Goal: Task Accomplishment & Management: Use online tool/utility

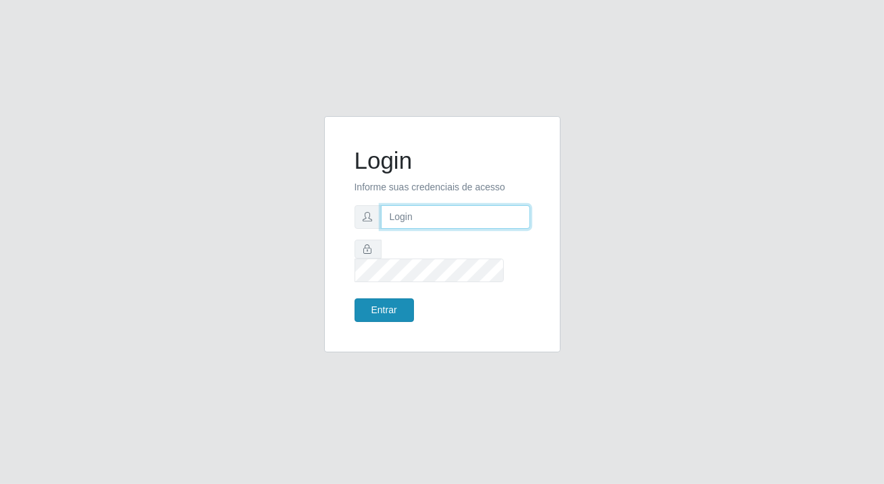
type input "[PERSON_NAME][EMAIL_ADDRESS][DOMAIN_NAME]"
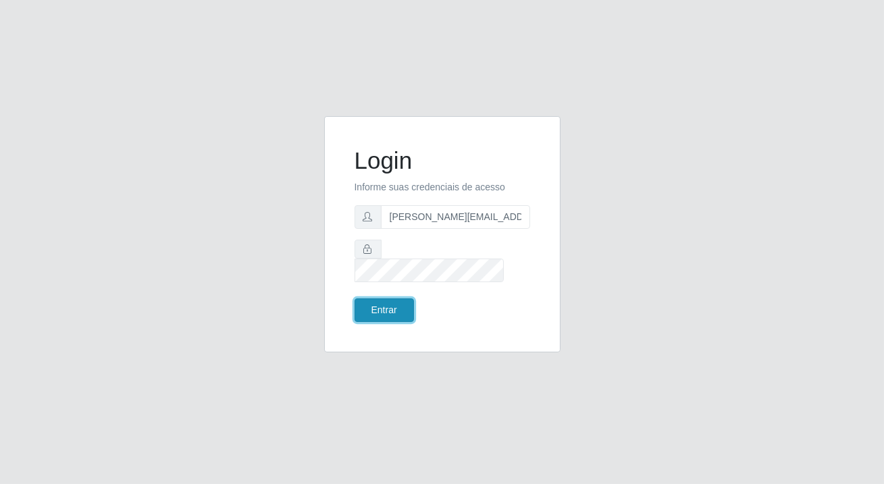
click at [373, 305] on button "Entrar" at bounding box center [384, 311] width 59 height 24
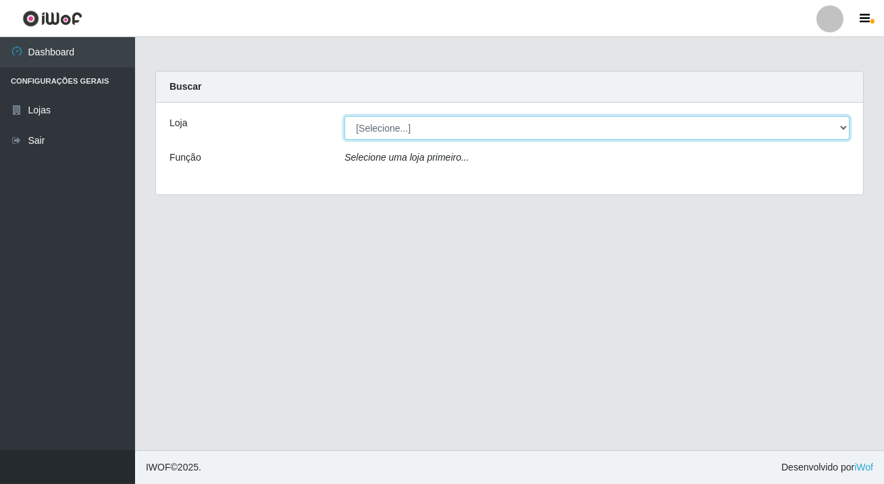
click at [420, 132] on select "[Selecione...] Rede Potiguar 2 - Macaíba" at bounding box center [596, 128] width 505 height 24
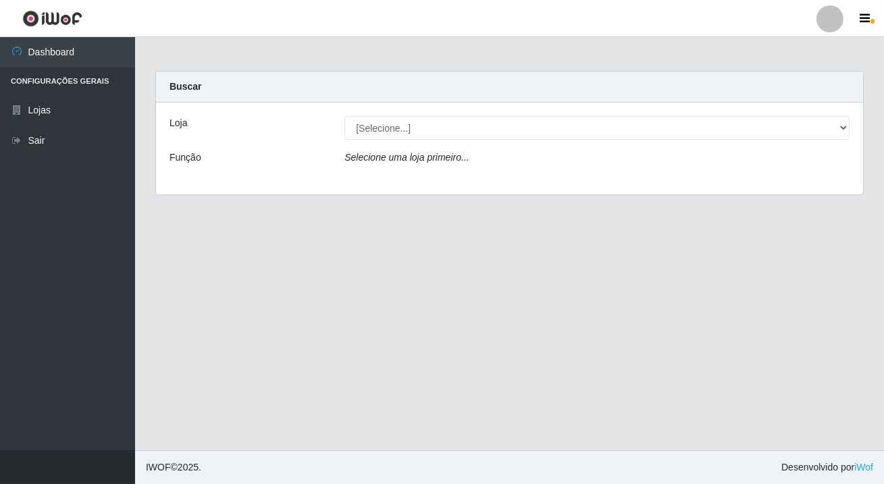
click at [412, 168] on div "Selecione uma loja primeiro..." at bounding box center [596, 161] width 525 height 20
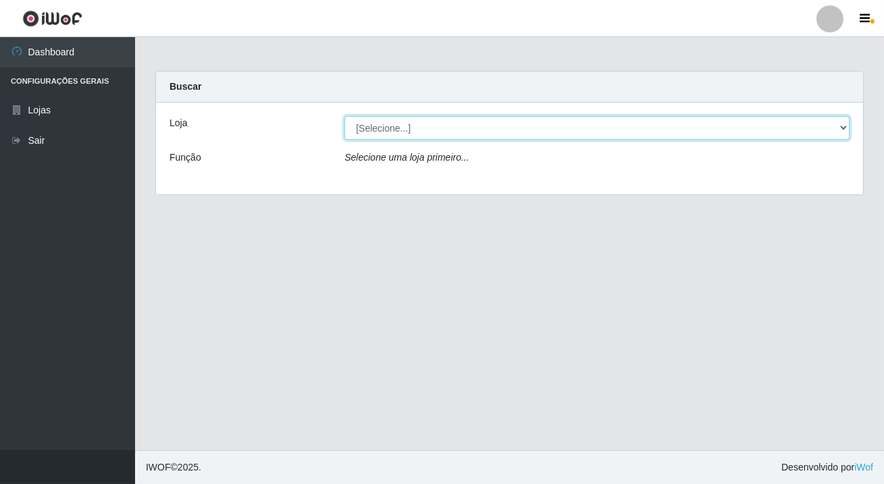
click at [538, 126] on select "[Selecione...] Rede Potiguar 2 - Macaíba" at bounding box center [596, 128] width 505 height 24
select select "101"
click at [344, 116] on select "[Selecione...] Rede Potiguar 2 - Macaíba" at bounding box center [596, 128] width 505 height 24
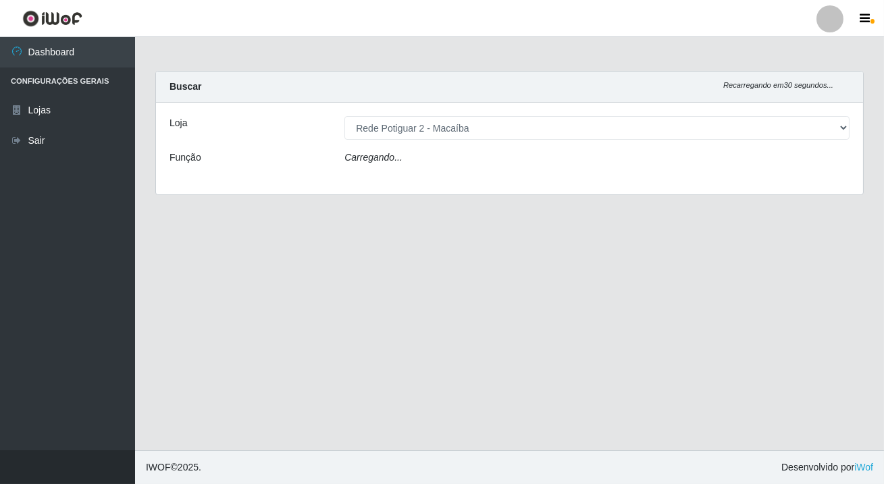
click at [528, 160] on div "Carregando..." at bounding box center [596, 161] width 525 height 20
drag, startPoint x: 534, startPoint y: 138, endPoint x: 528, endPoint y: 160, distance: 22.9
click at [528, 160] on div "Carregando..." at bounding box center [596, 161] width 525 height 20
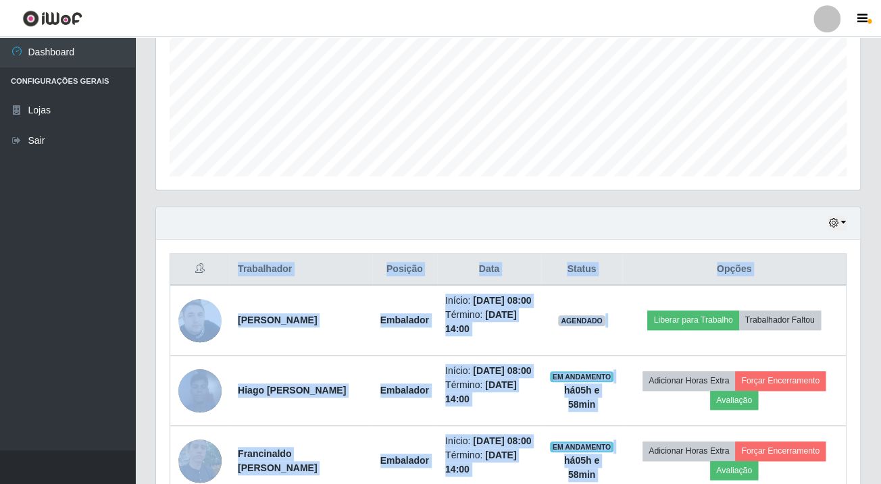
scroll to position [593, 0]
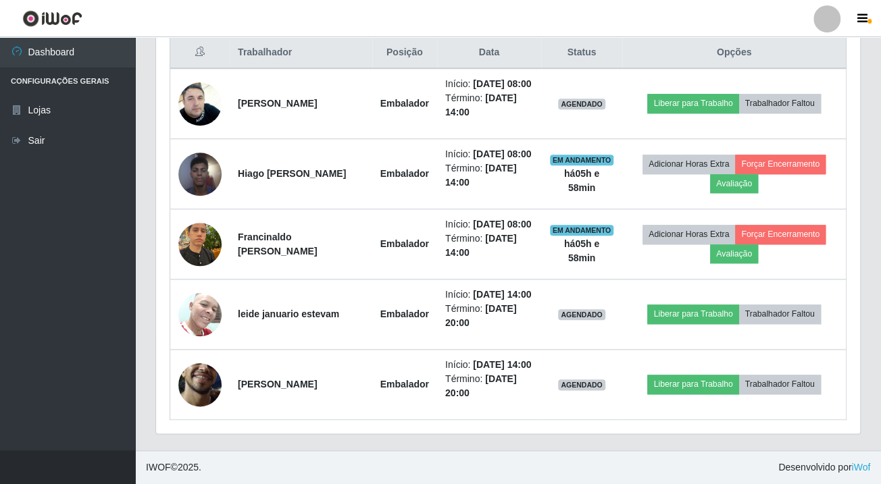
click at [0, 239] on ul "Dashboard Configurações Gerais Lojas Sair" at bounding box center [67, 243] width 135 height 413
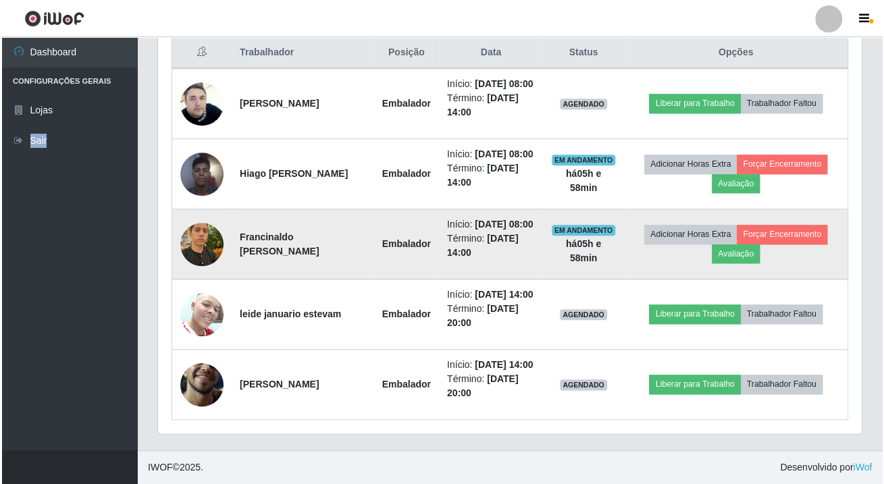
scroll to position [470, 0]
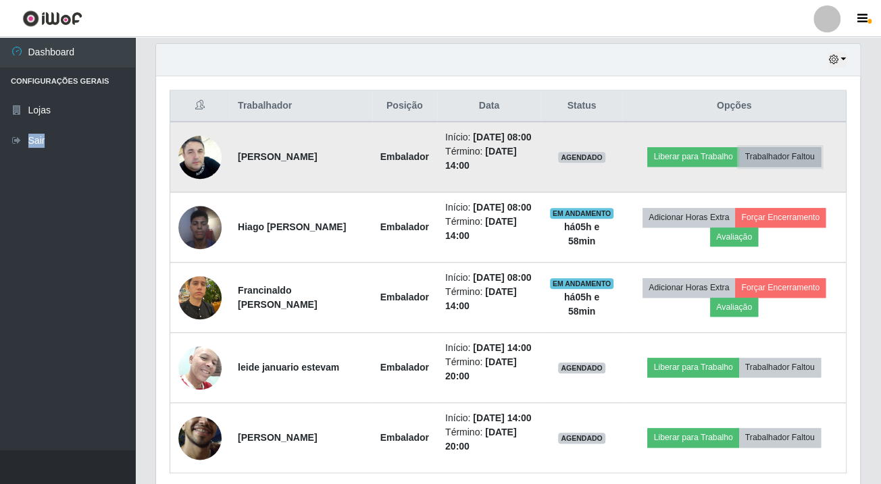
click at [797, 158] on button "Trabalhador Faltou" at bounding box center [780, 156] width 82 height 19
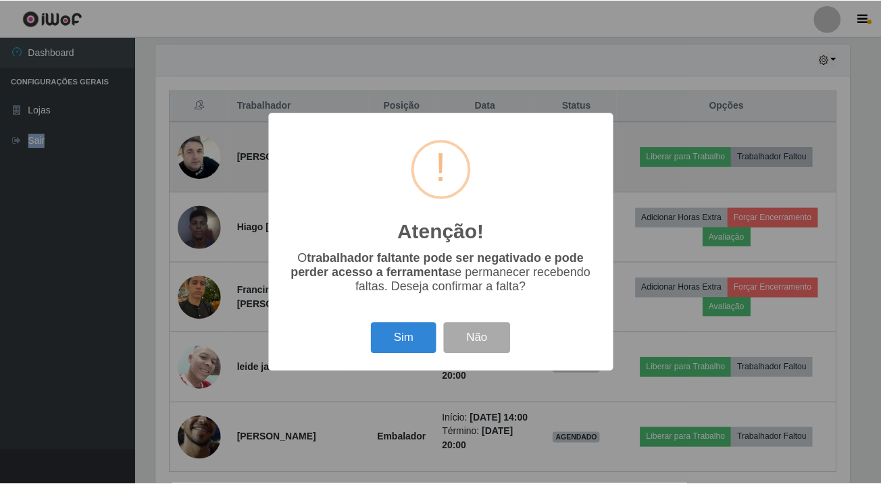
scroll to position [280, 696]
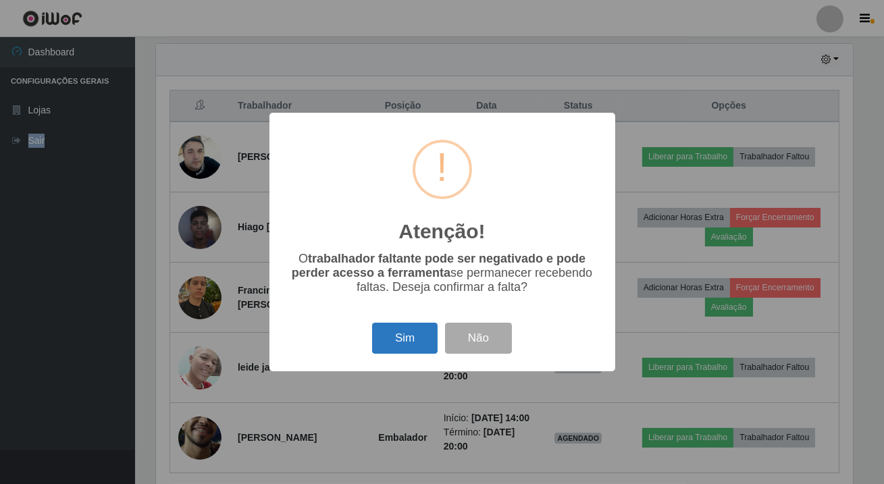
click at [417, 328] on button "Sim" at bounding box center [405, 339] width 66 height 32
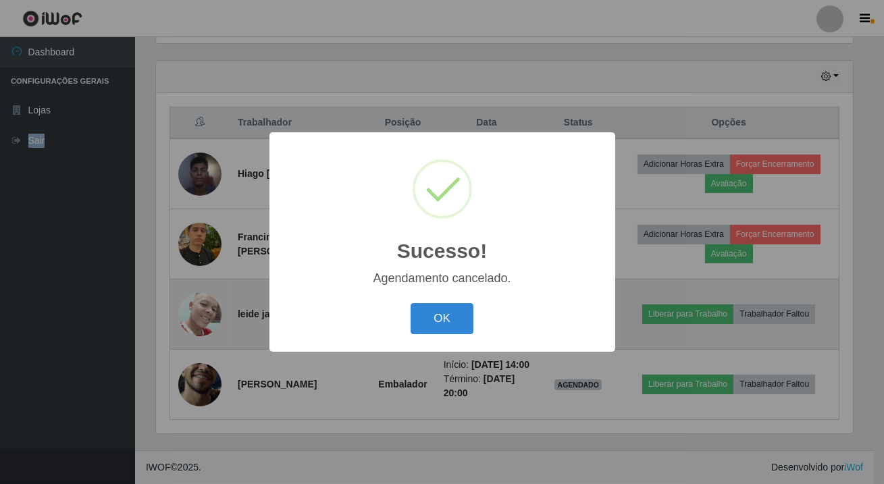
click at [434, 324] on button "OK" at bounding box center [442, 319] width 63 height 32
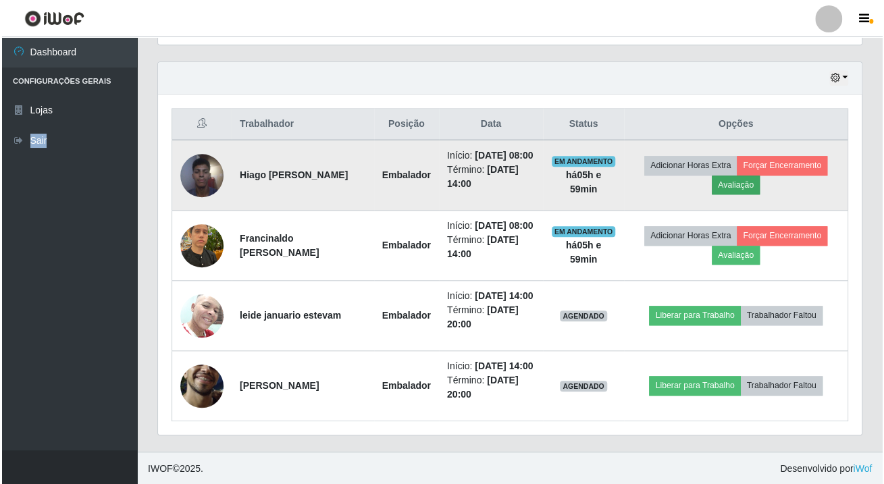
scroll to position [280, 703]
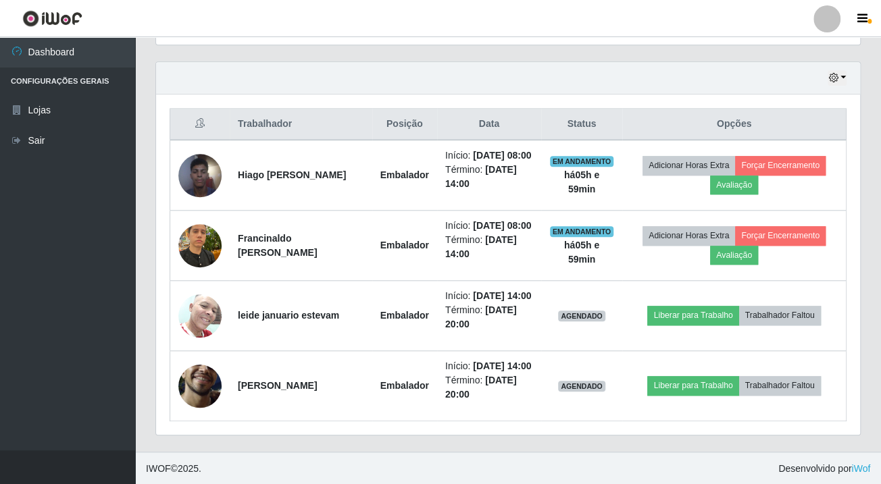
click at [7, 283] on ul "Dashboard Configurações Gerais Lojas Sair" at bounding box center [67, 243] width 135 height 413
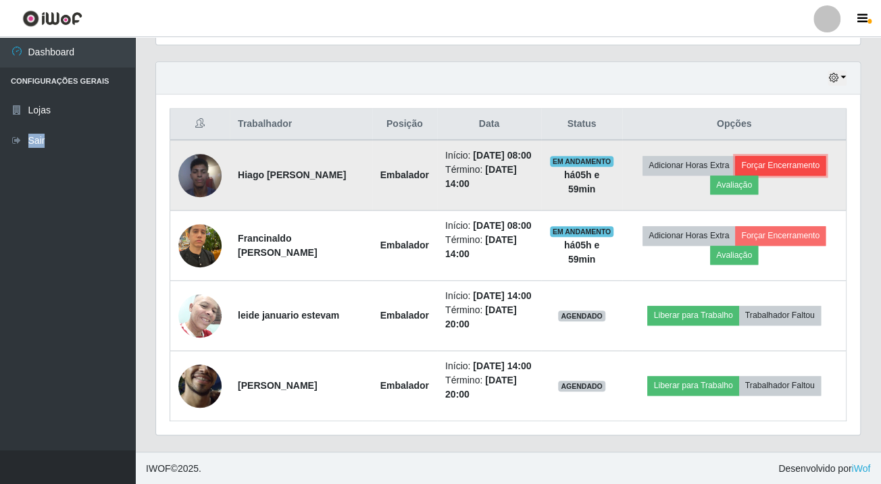
click at [777, 166] on button "Forçar Encerramento" at bounding box center [780, 165] width 91 height 19
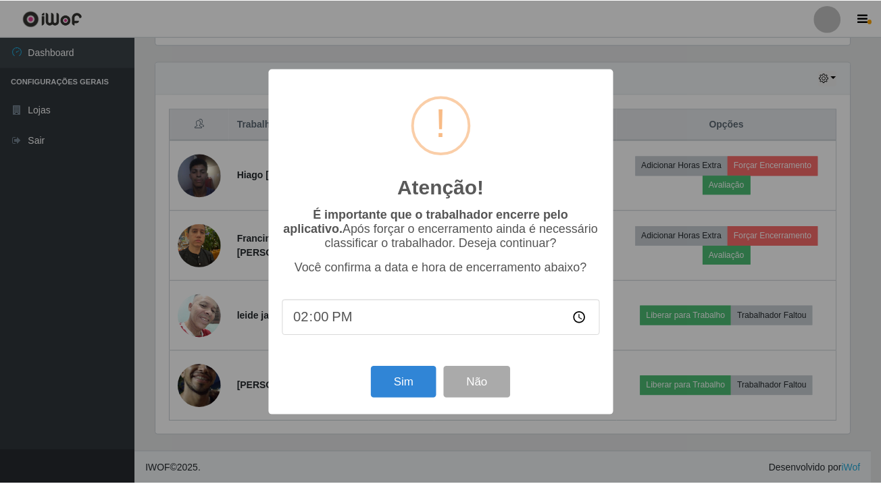
scroll to position [280, 696]
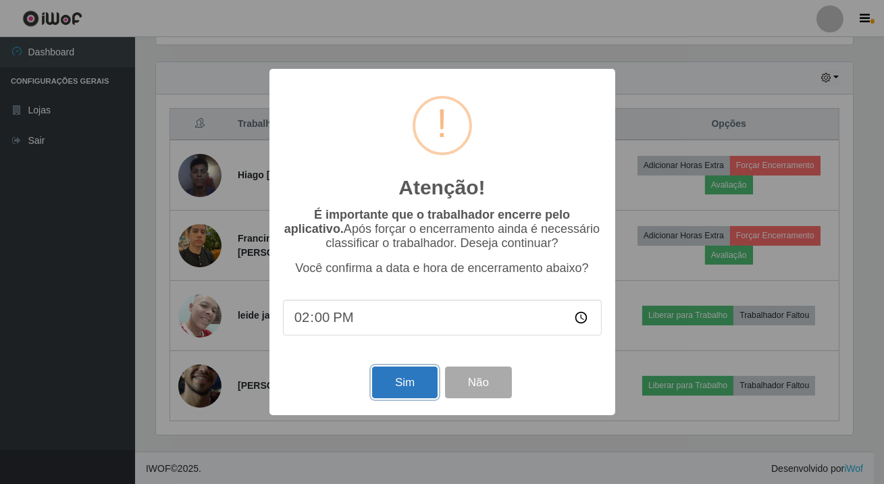
click at [428, 378] on button "Sim" at bounding box center [405, 383] width 66 height 32
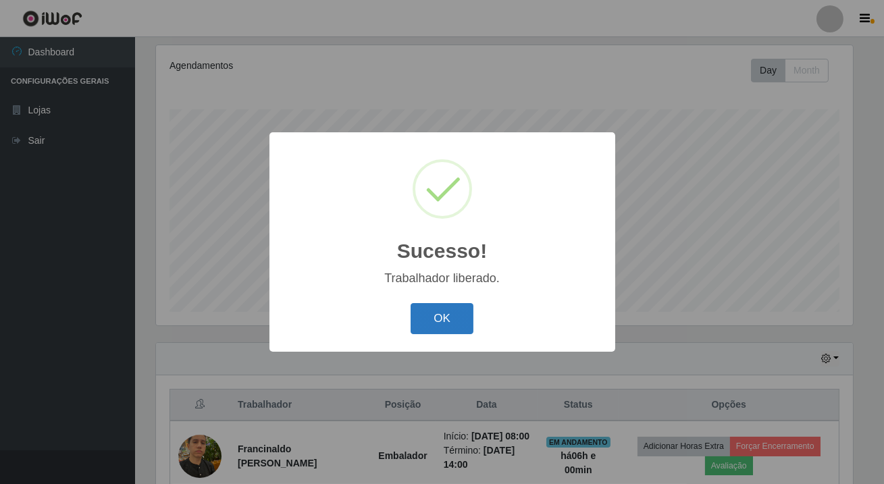
click at [465, 320] on button "OK" at bounding box center [442, 319] width 63 height 32
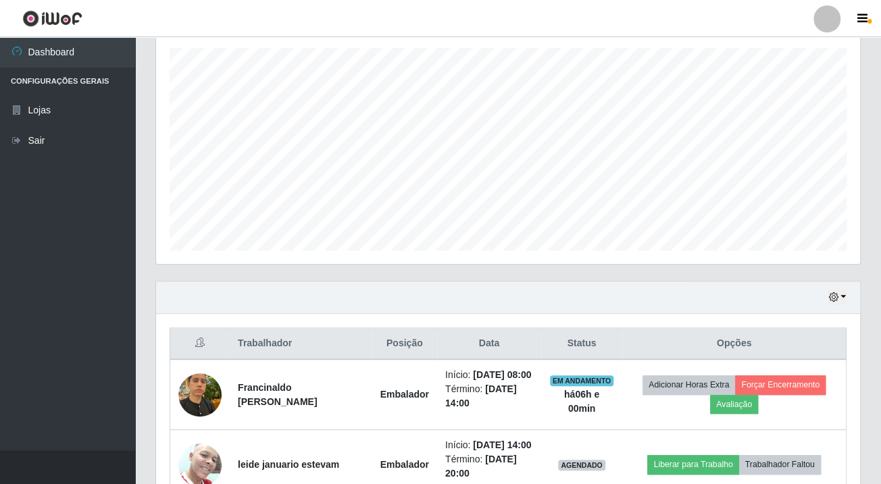
scroll to position [424, 0]
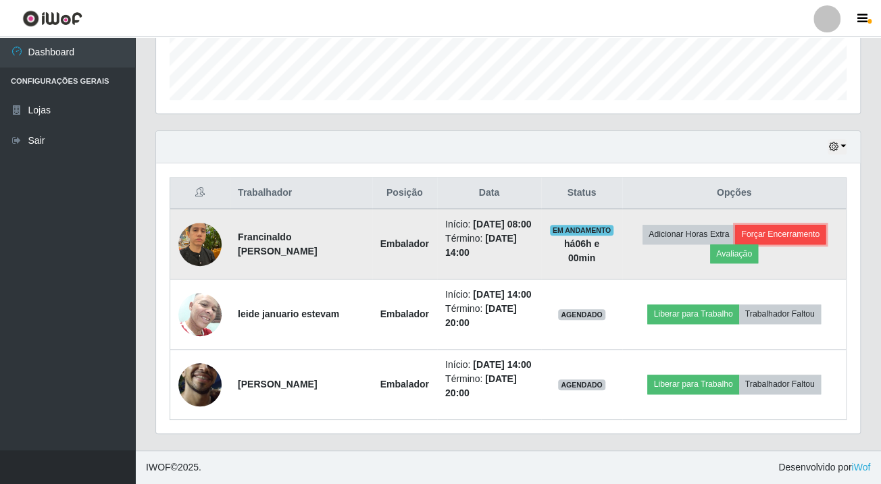
click at [808, 225] on button "Forçar Encerramento" at bounding box center [780, 234] width 91 height 19
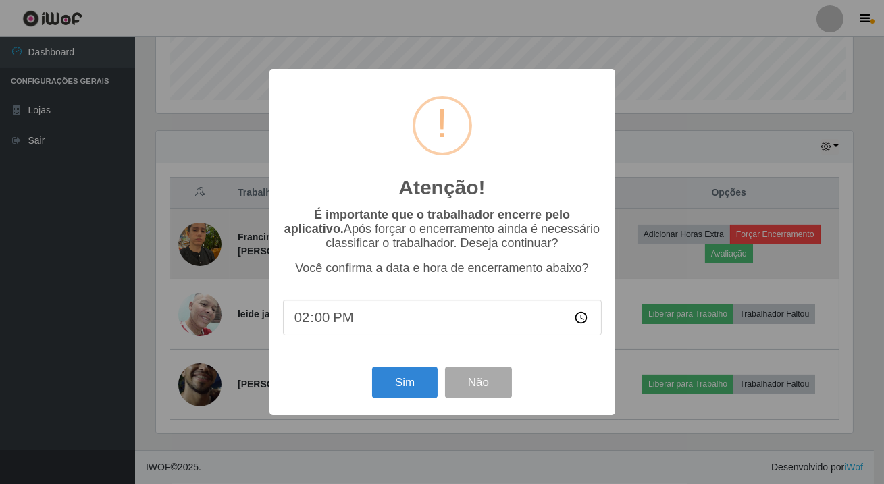
scroll to position [280, 696]
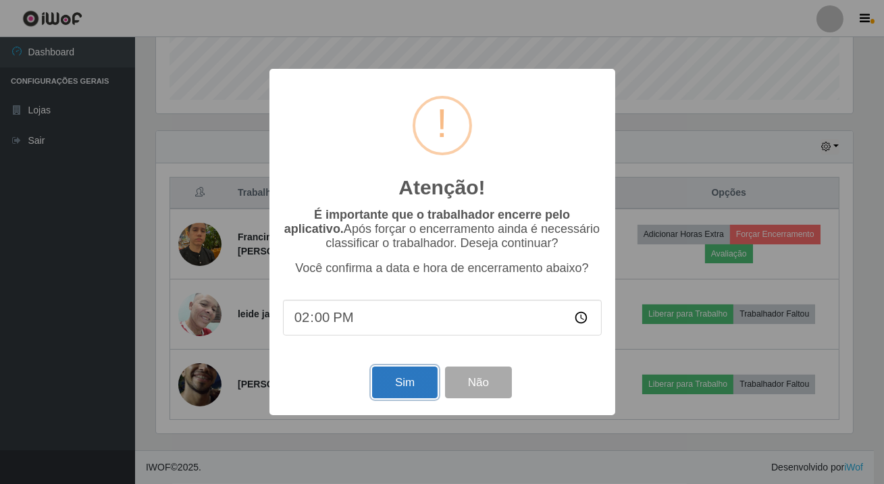
click at [396, 391] on button "Sim" at bounding box center [405, 383] width 66 height 32
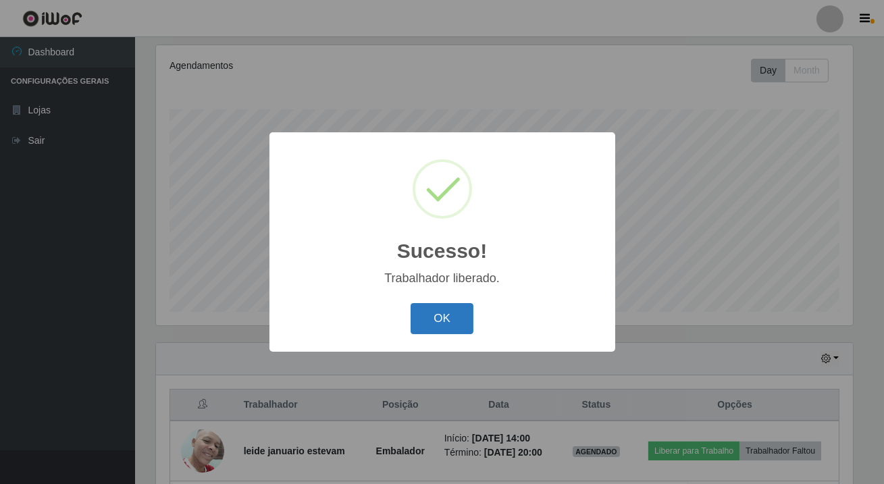
click at [445, 321] on button "OK" at bounding box center [442, 319] width 63 height 32
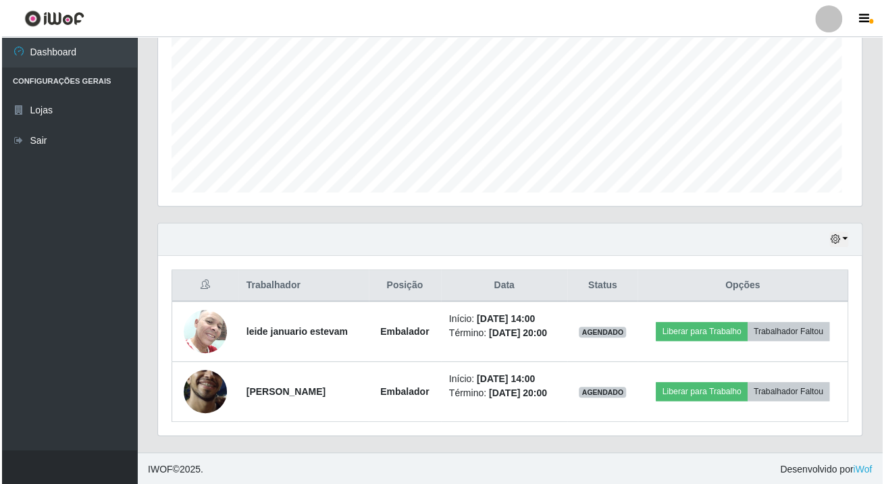
scroll to position [280, 703]
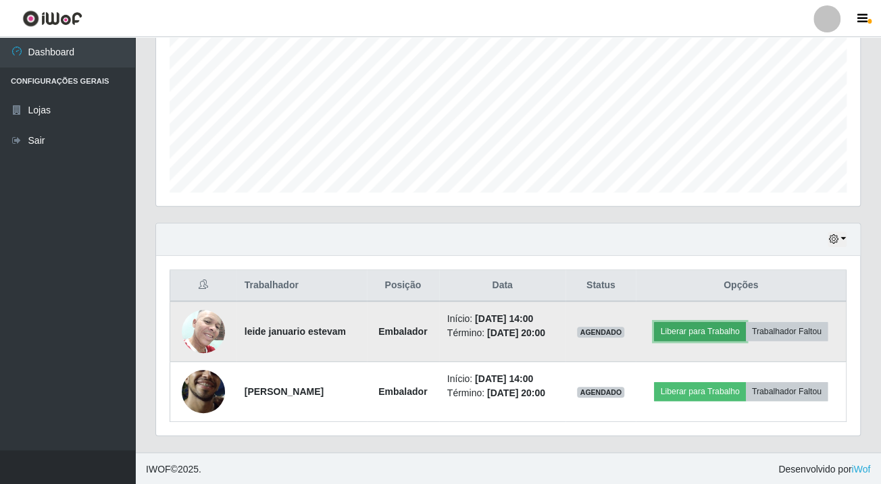
click at [707, 328] on button "Liberar para Trabalho" at bounding box center [699, 331] width 91 height 19
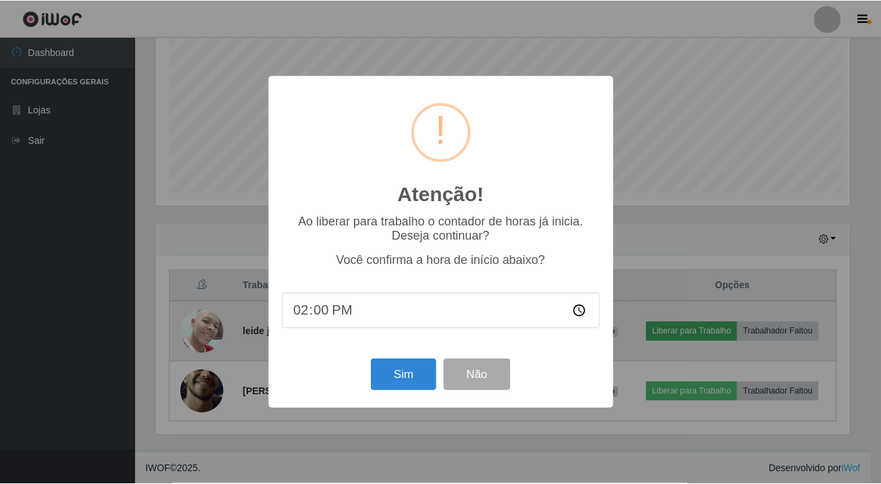
scroll to position [280, 696]
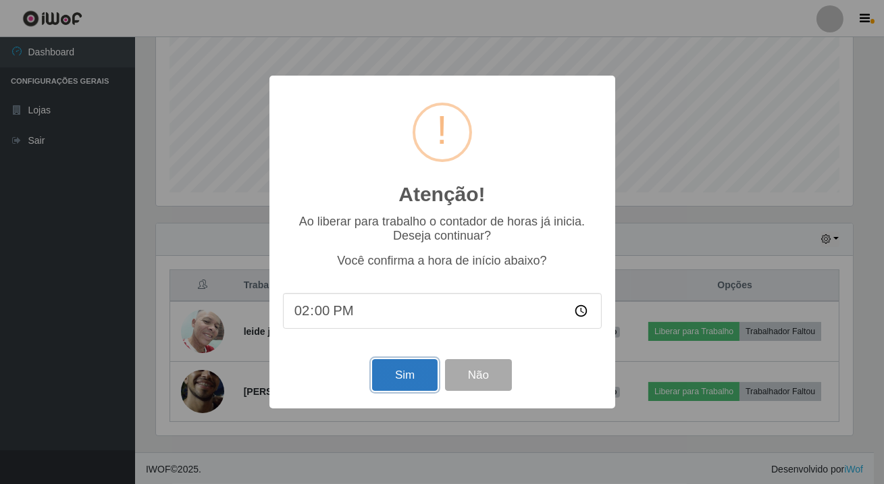
click at [419, 386] on button "Sim" at bounding box center [405, 375] width 66 height 32
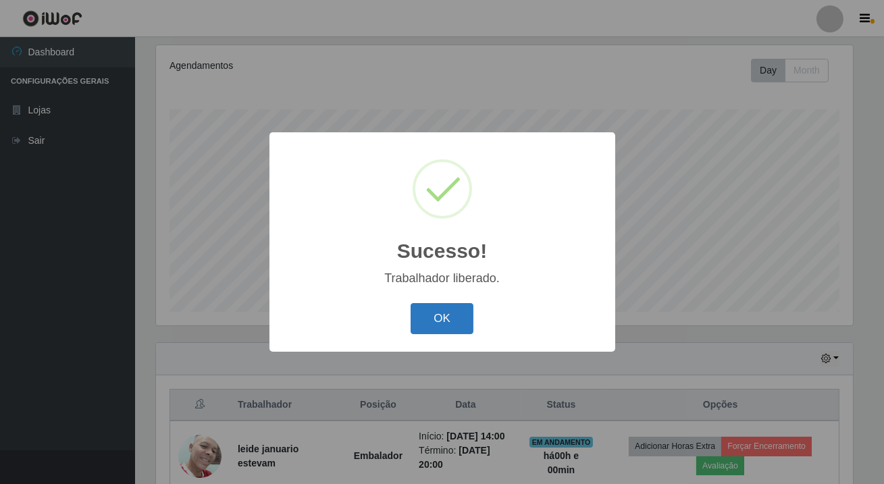
click at [465, 329] on button "OK" at bounding box center [442, 319] width 63 height 32
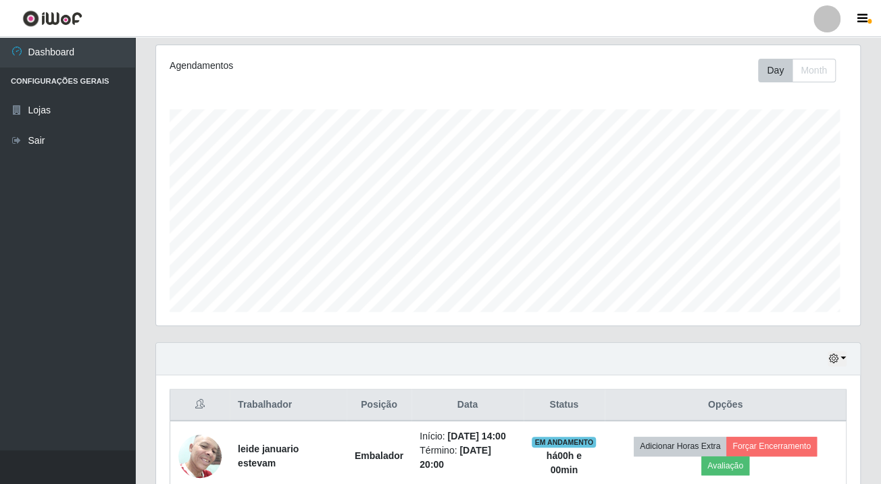
scroll to position [0, 0]
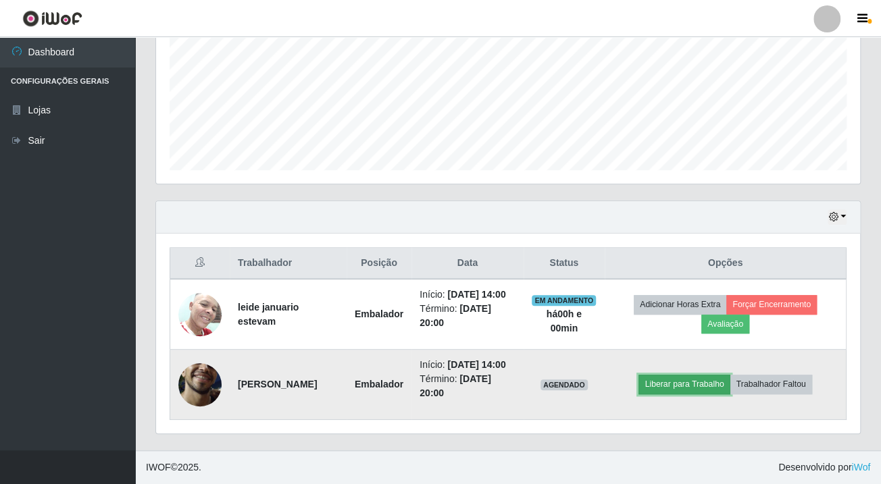
click at [702, 376] on button "Liberar para Trabalho" at bounding box center [683, 384] width 91 height 19
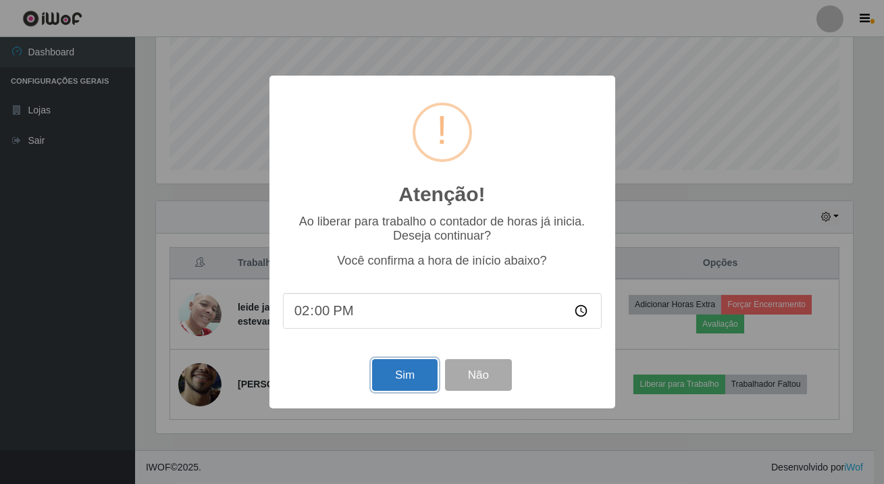
click at [392, 386] on button "Sim" at bounding box center [405, 375] width 66 height 32
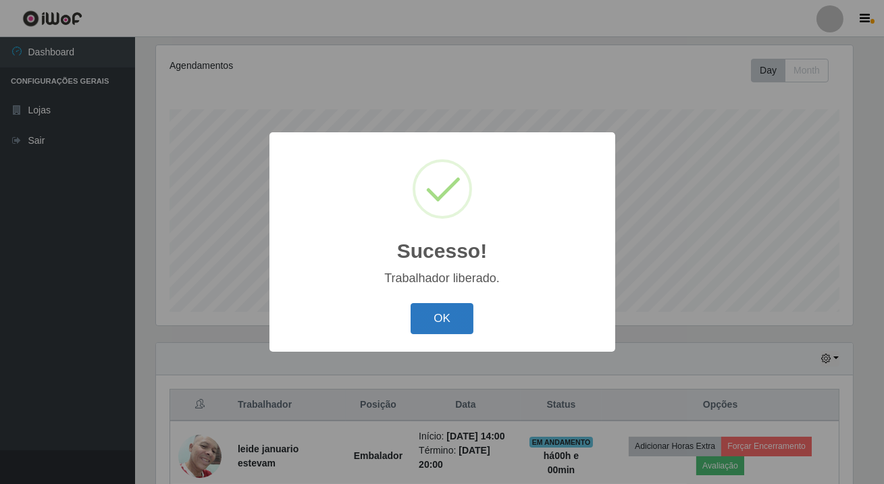
click at [430, 321] on button "OK" at bounding box center [442, 319] width 63 height 32
